Goal: Task Accomplishment & Management: Complete application form

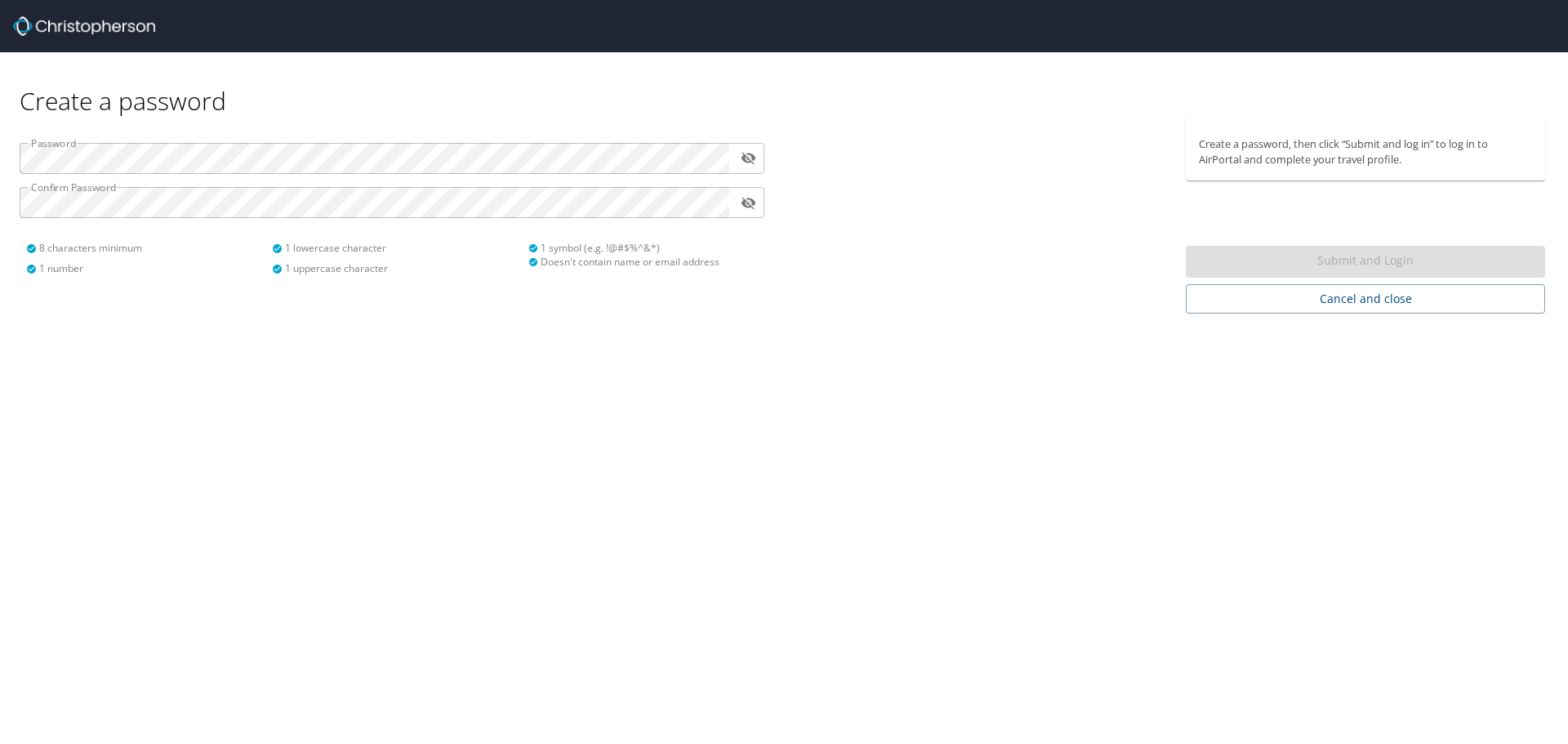
click at [743, 156] on icon "toggle password visibility" at bounding box center [749, 159] width 16 height 16
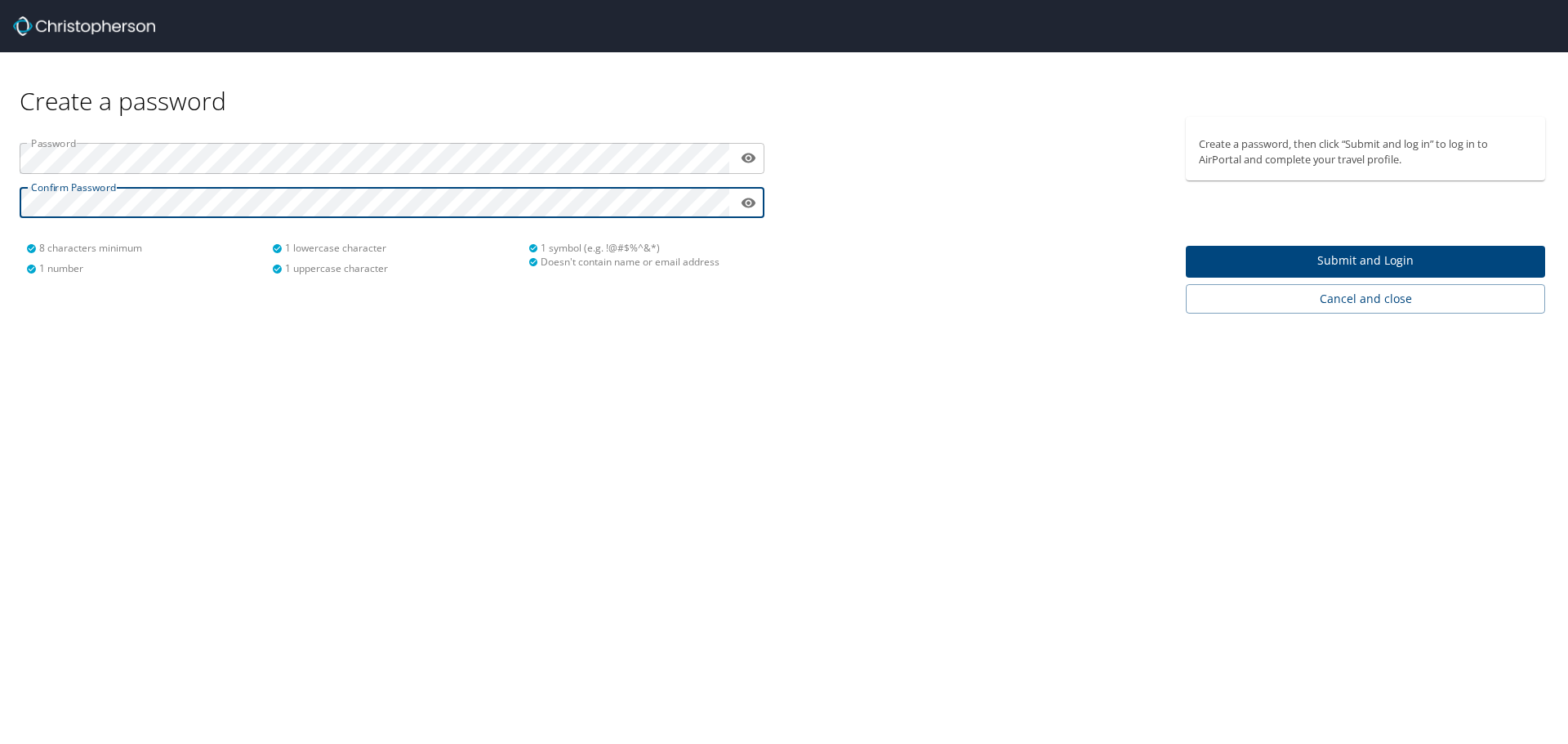
click at [1456, 253] on span "Submit and Login" at bounding box center [1365, 261] width 333 height 20
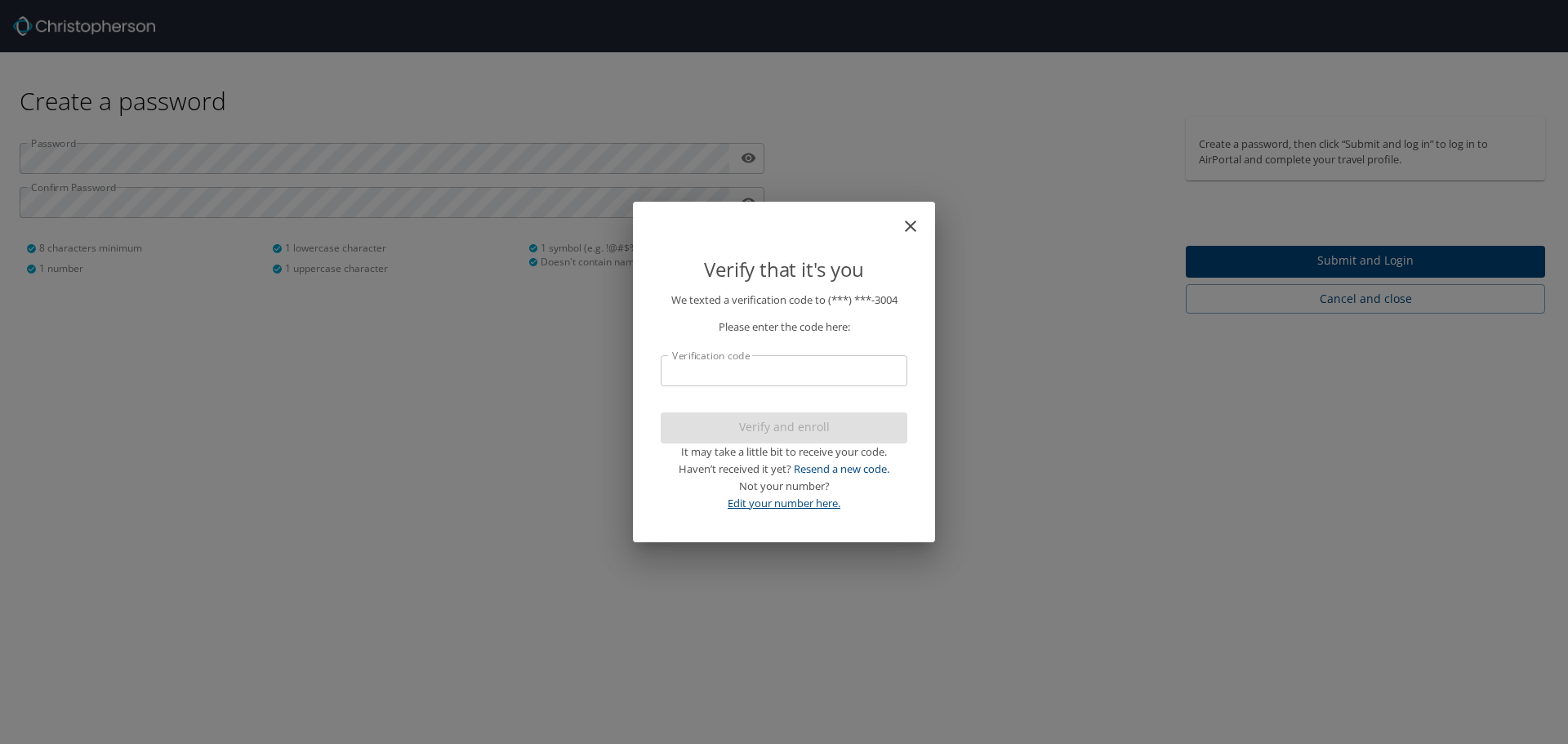
click at [798, 499] on link "Edit your number here." at bounding box center [784, 503] width 113 height 15
select select "US"
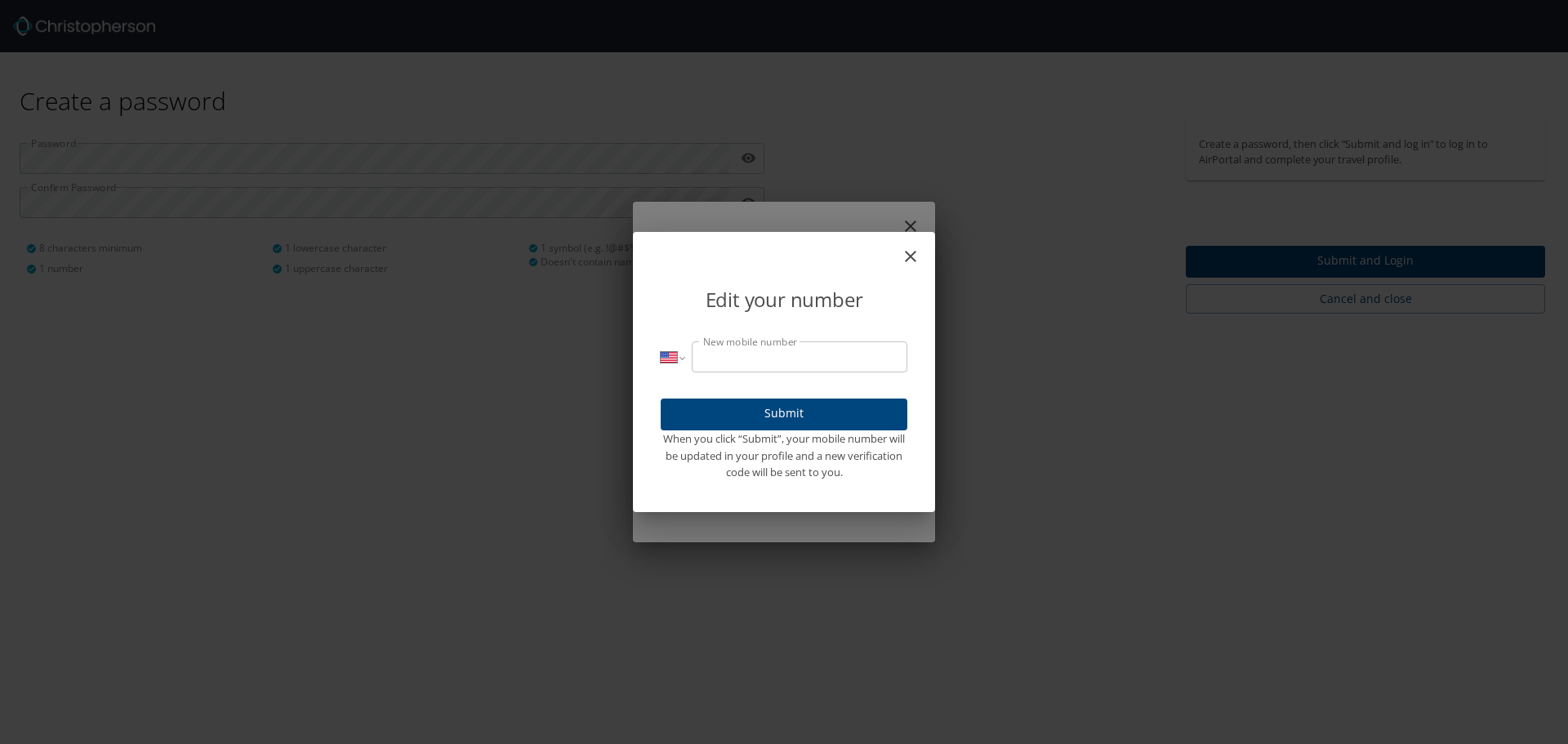
click at [772, 355] on input "New mobile number" at bounding box center [800, 357] width 216 height 31
type input "[PHONE_NUMBER]"
click at [785, 409] on span "Submit" at bounding box center [784, 413] width 221 height 20
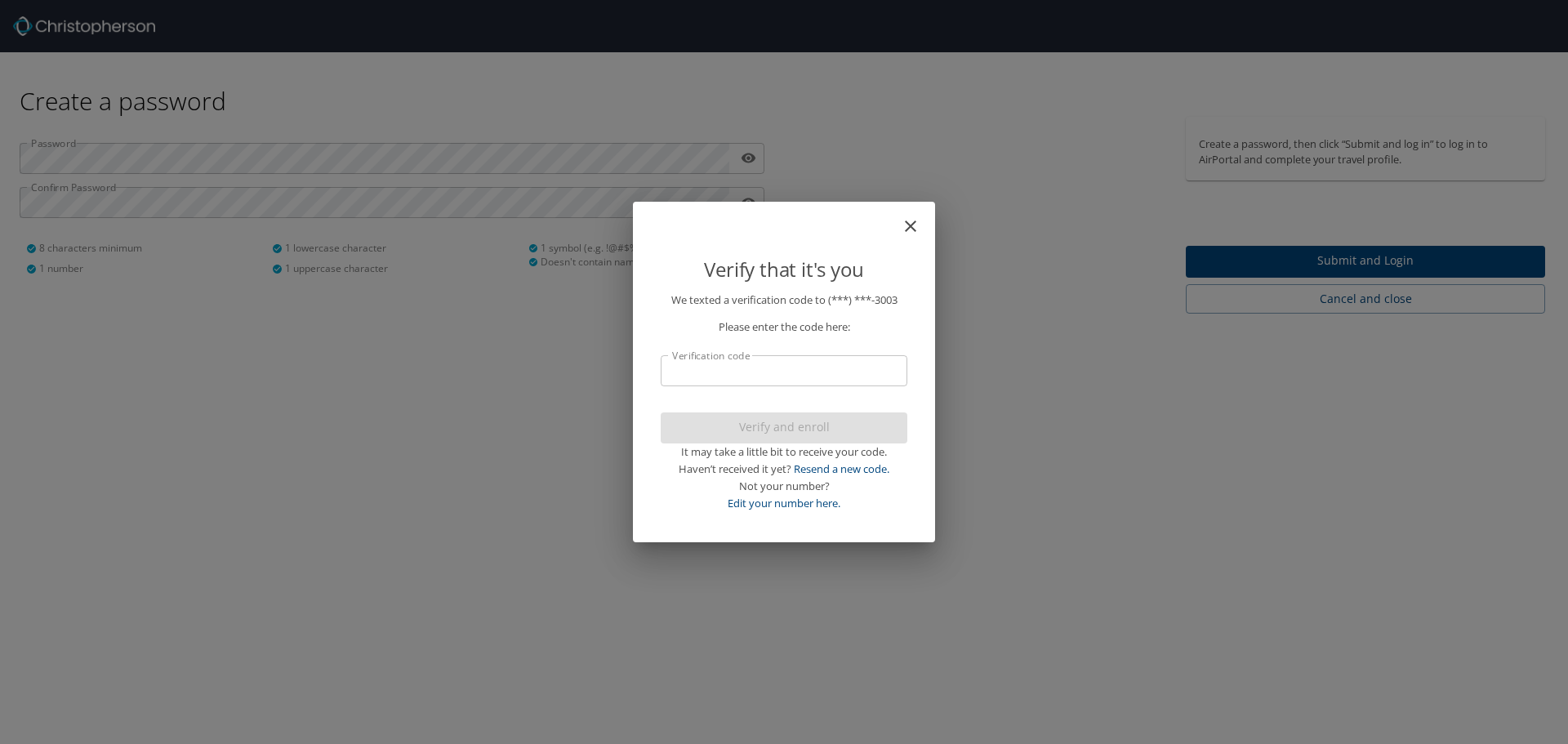
click at [809, 369] on input "Verification code" at bounding box center [784, 371] width 247 height 31
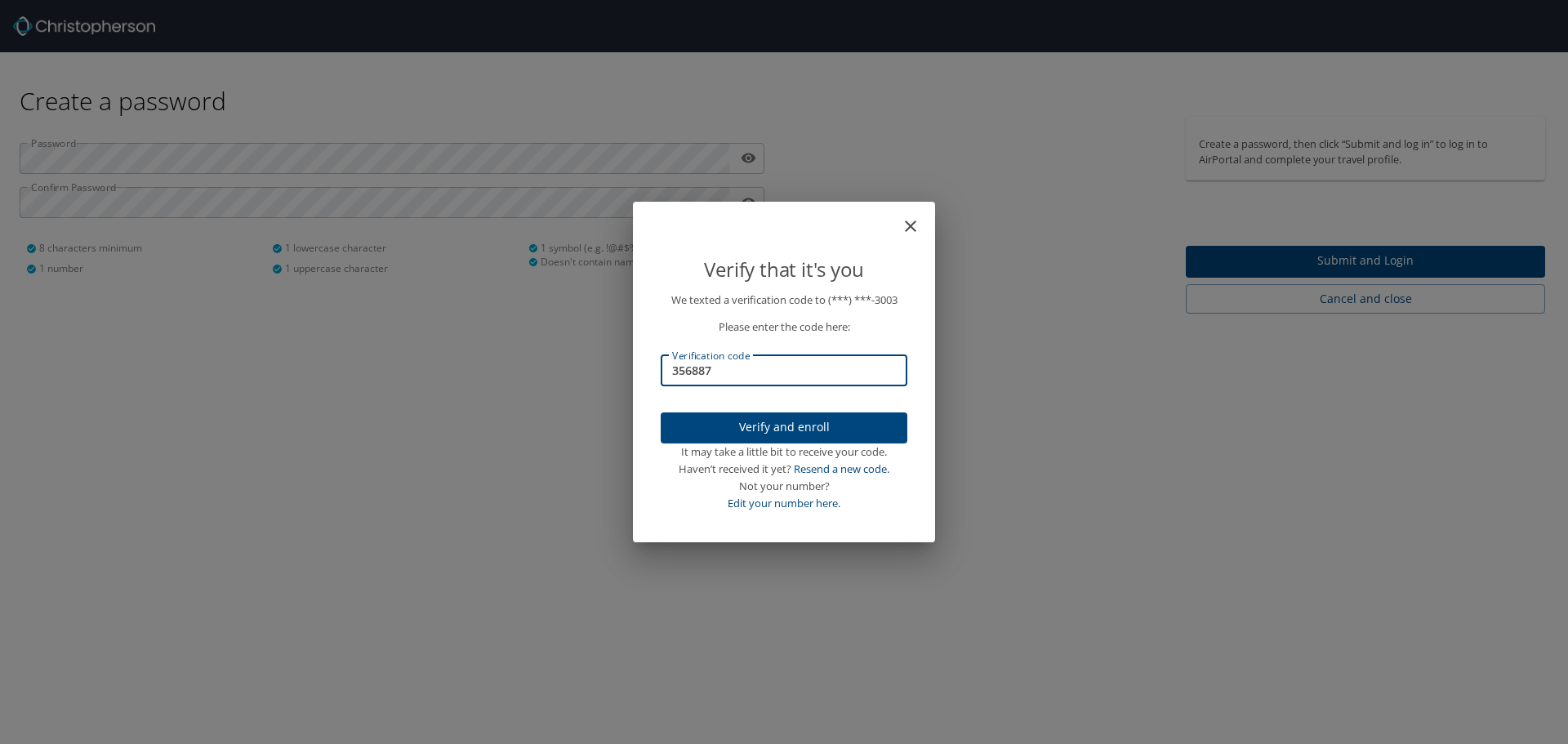
type input "356887"
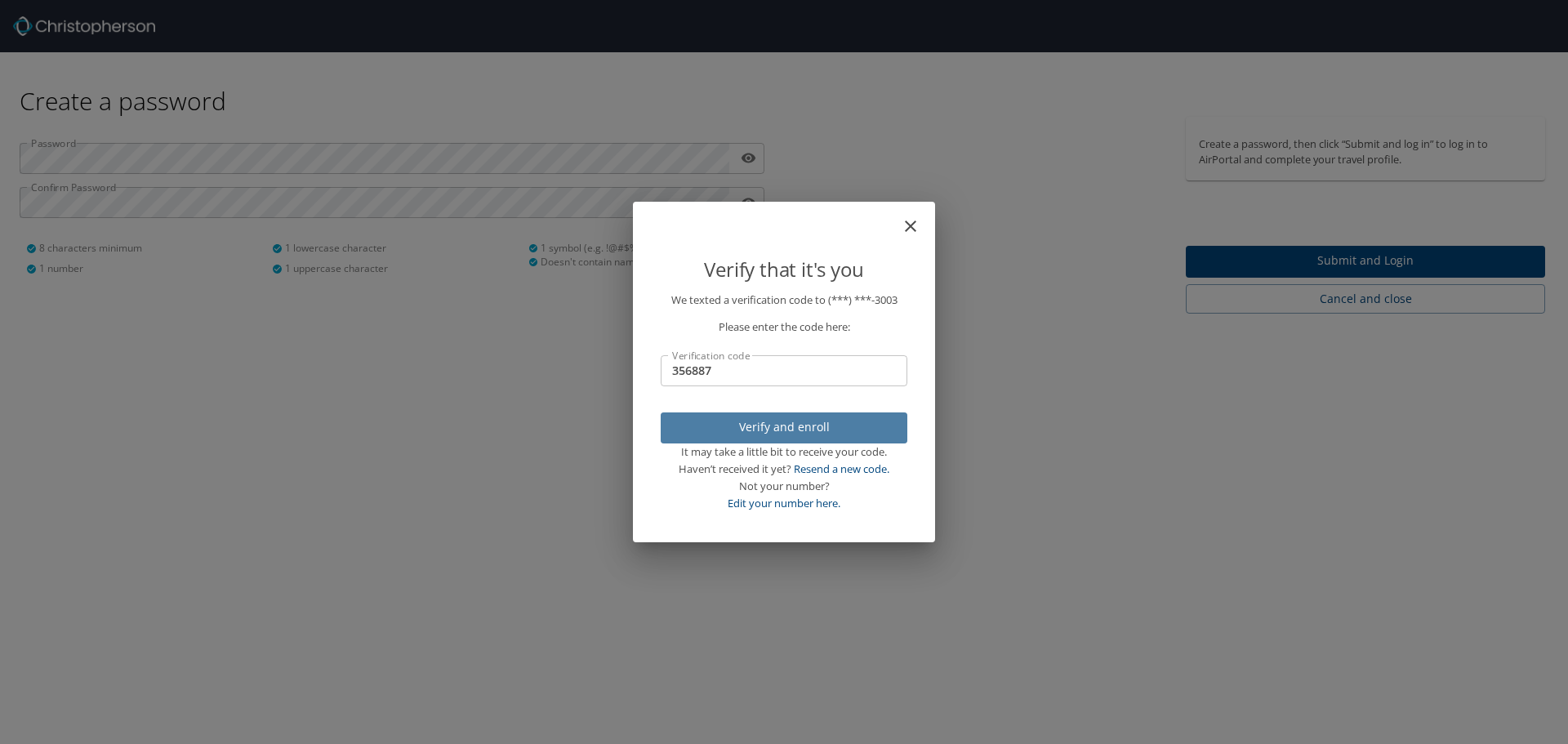
click at [800, 432] on span "Verify and enroll" at bounding box center [784, 427] width 221 height 20
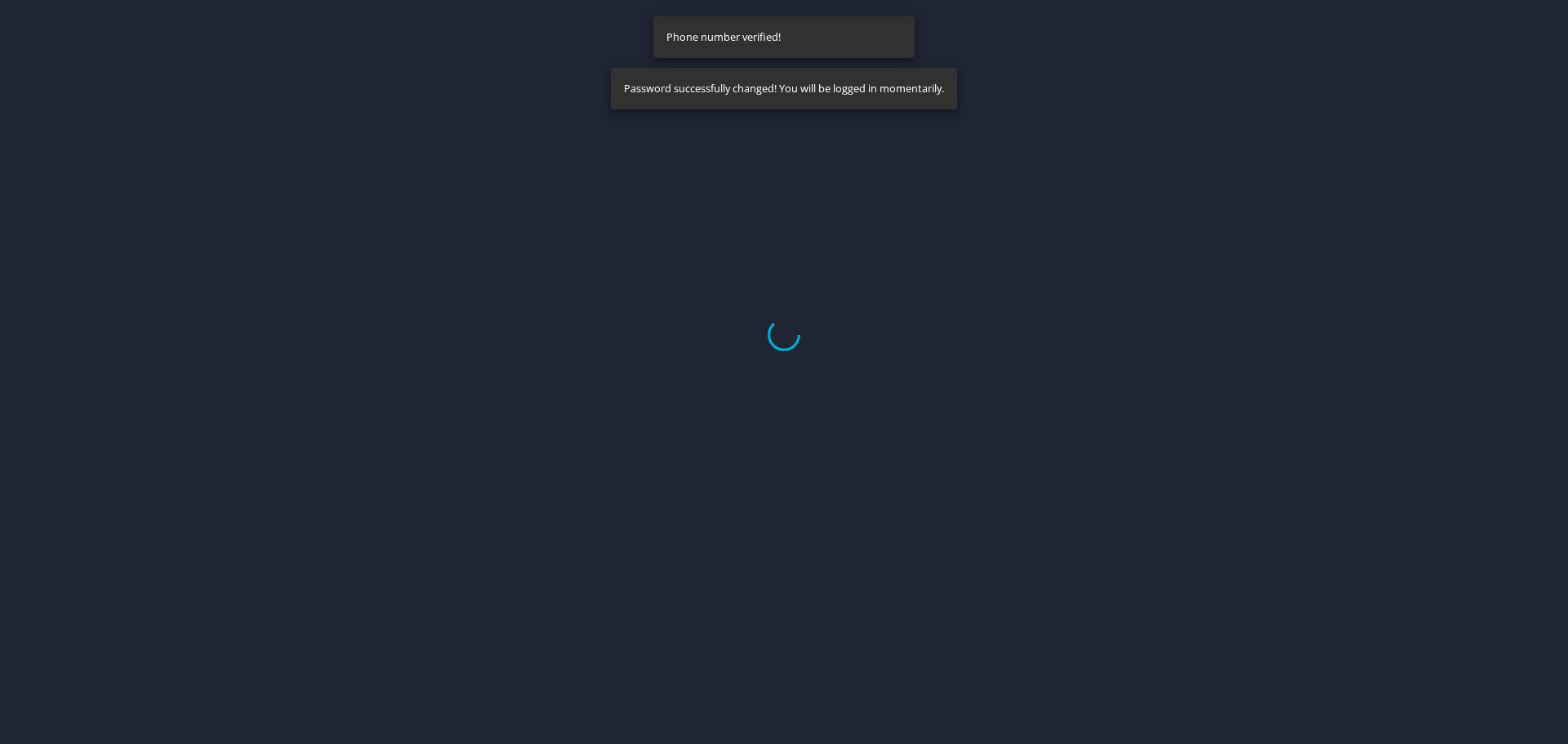
select select "US"
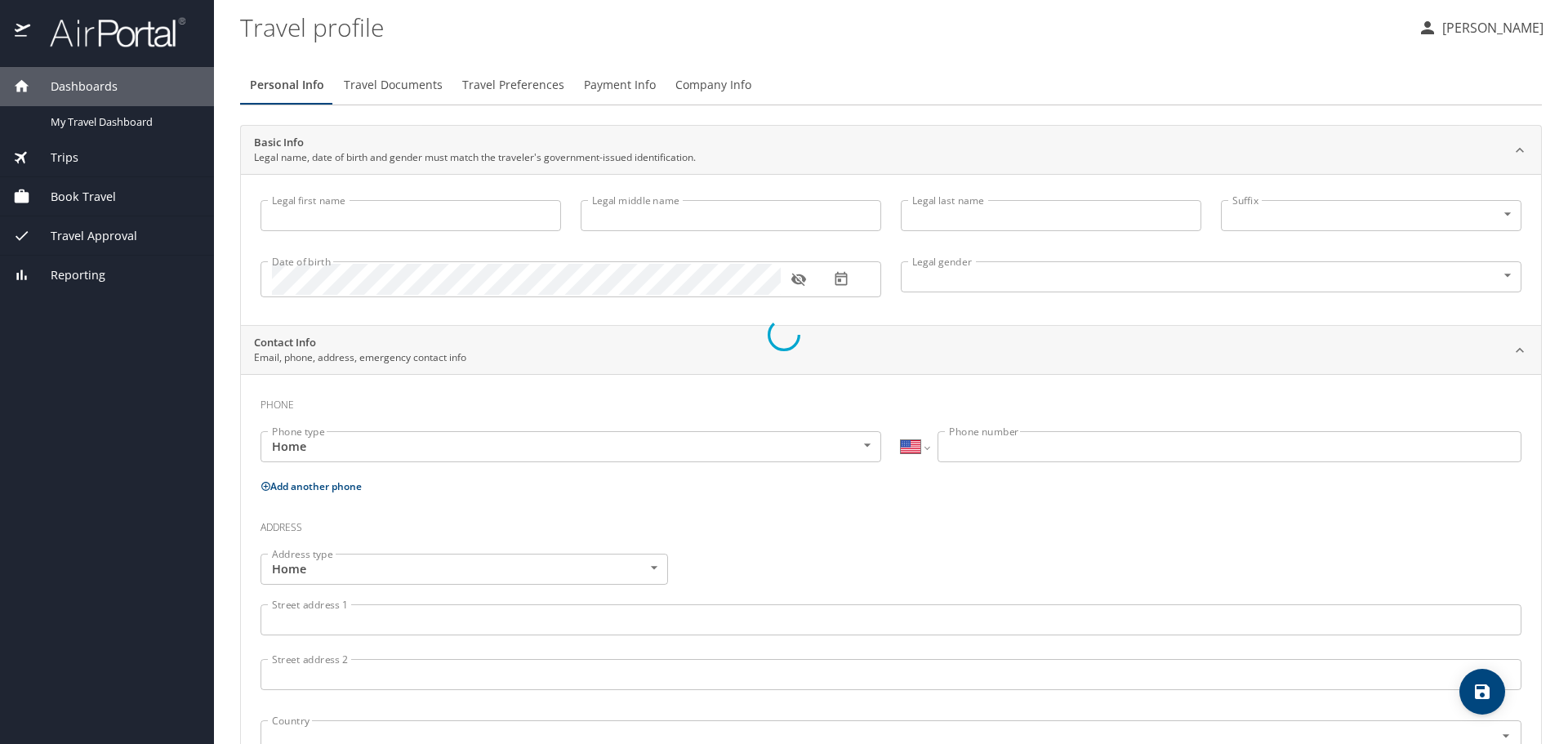
type input "[PERSON_NAME]"
type input "[DEMOGRAPHIC_DATA]"
select select "US"
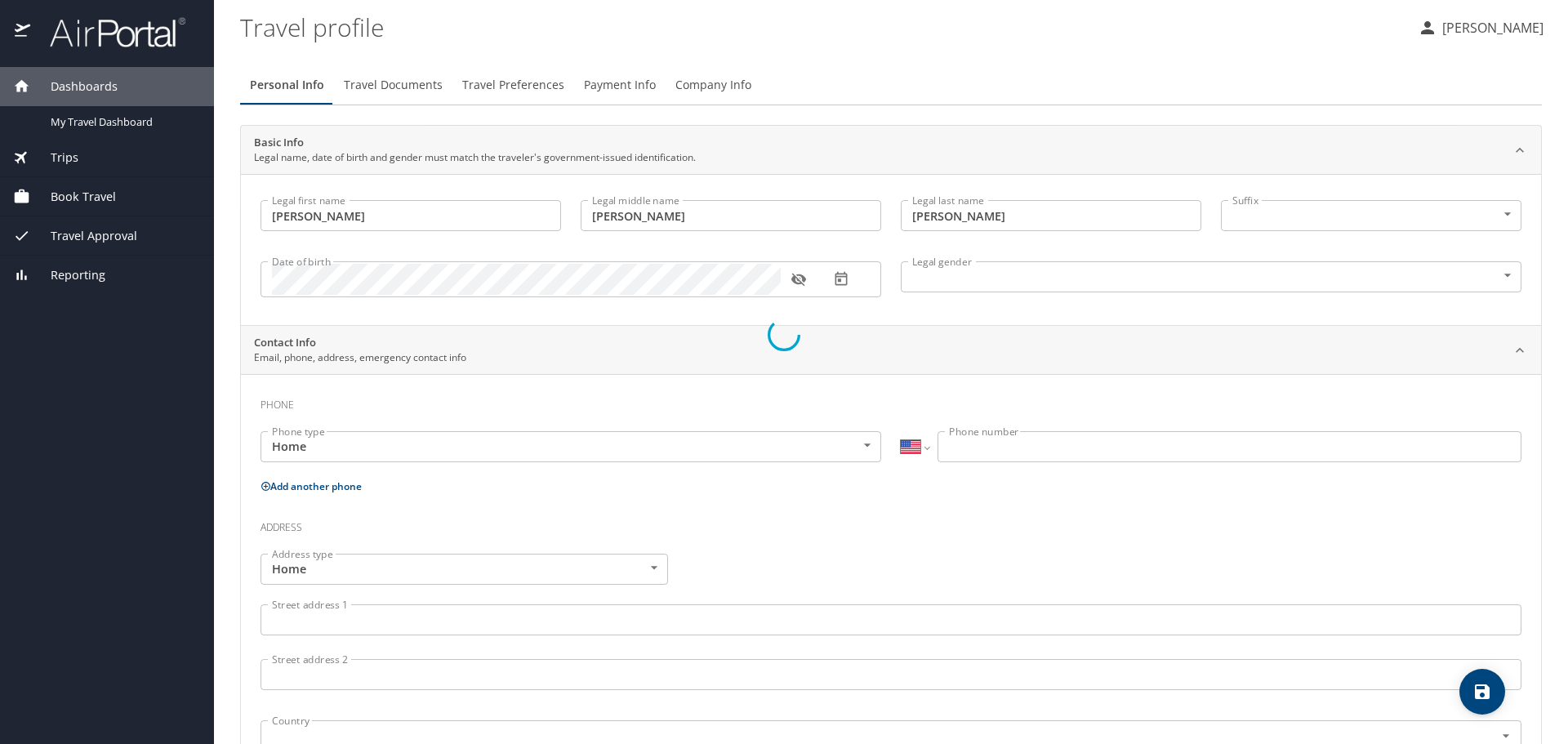
select select "US"
